Goal: Register for event/course

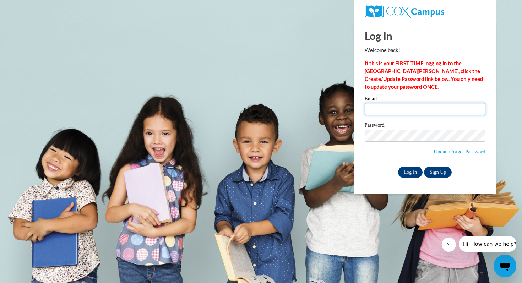
type input "kkvanderveren@pulaskischools.org"
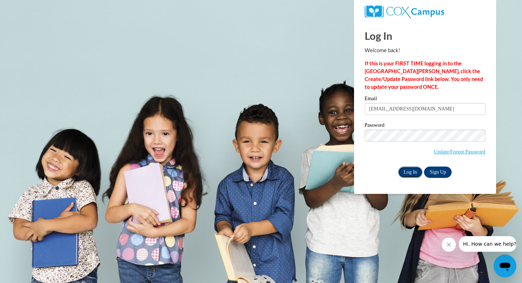
click at [407, 168] on input "Log In" at bounding box center [410, 172] width 25 height 11
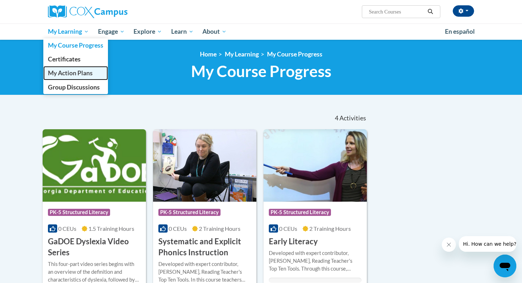
click at [66, 72] on span "My Action Plans" at bounding box center [70, 72] width 45 height 7
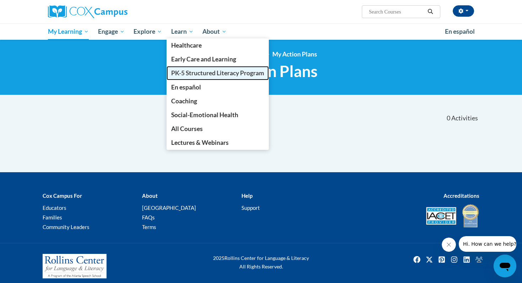
click at [187, 67] on link "PK-5 Structured Literacy Program" at bounding box center [218, 73] width 102 height 14
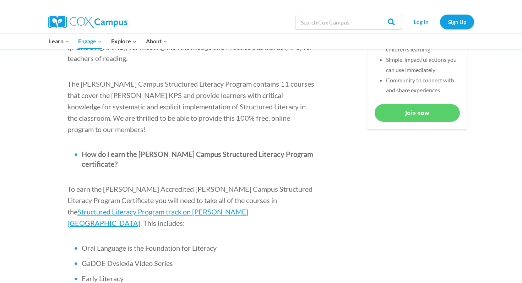
scroll to position [356, 0]
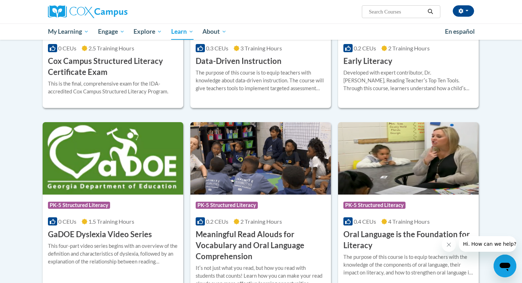
scroll to position [336, 0]
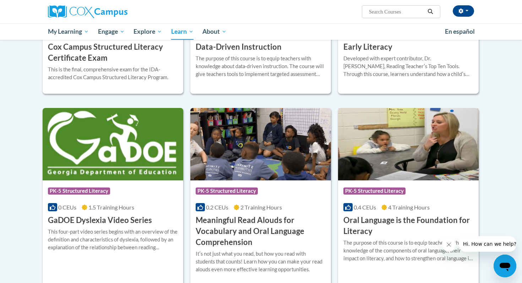
click at [418, 164] on img at bounding box center [408, 144] width 141 height 72
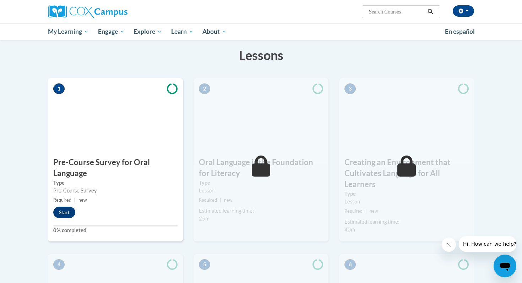
scroll to position [106, 0]
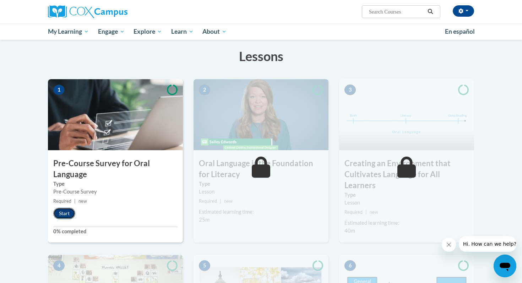
click at [64, 215] on button "Start" at bounding box center [64, 213] width 22 height 11
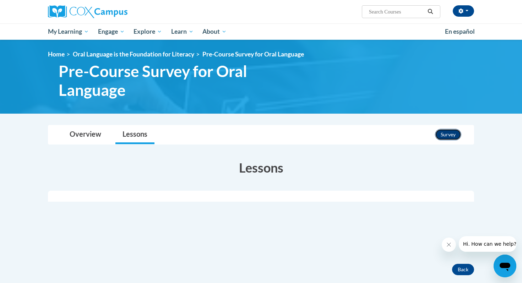
click at [452, 132] on button "Survey" at bounding box center [448, 134] width 26 height 11
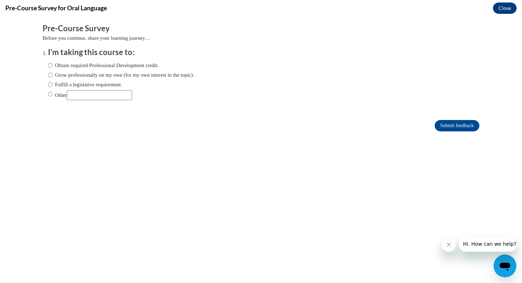
click at [156, 67] on label "Obtain required Professional Development credit." at bounding box center [103, 65] width 111 height 8
click at [53, 67] on input "Obtain required Professional Development credit." at bounding box center [50, 65] width 5 height 8
radio input "true"
click at [458, 127] on input "Submit feedback" at bounding box center [457, 125] width 45 height 11
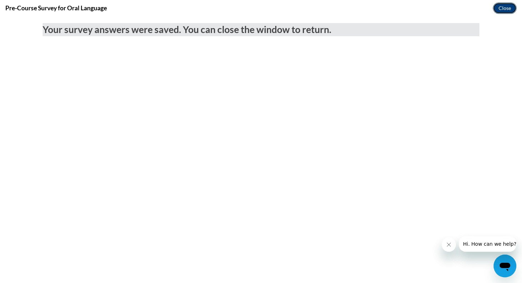
click at [501, 10] on button "Close" at bounding box center [505, 7] width 24 height 11
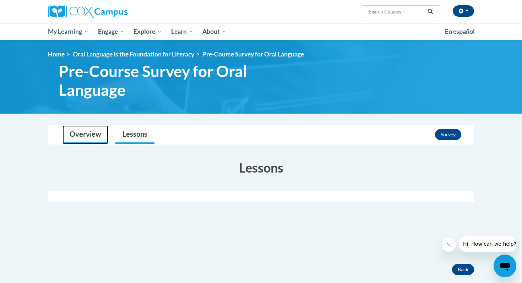
click at [92, 138] on link "Overview" at bounding box center [85, 134] width 46 height 19
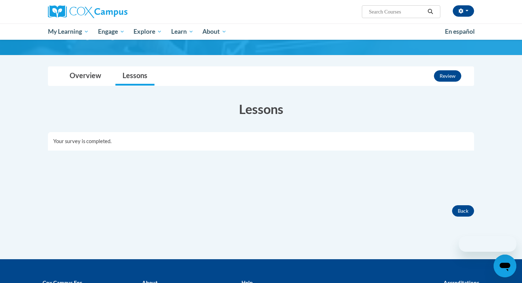
scroll to position [69, 0]
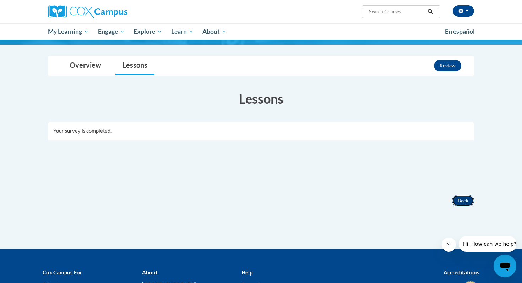
click at [461, 196] on button "Back" at bounding box center [463, 200] width 22 height 11
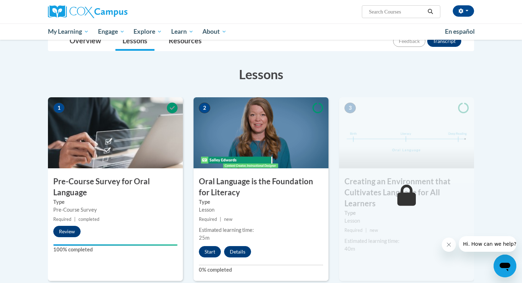
scroll to position [89, 0]
